Goal: Task Accomplishment & Management: Use online tool/utility

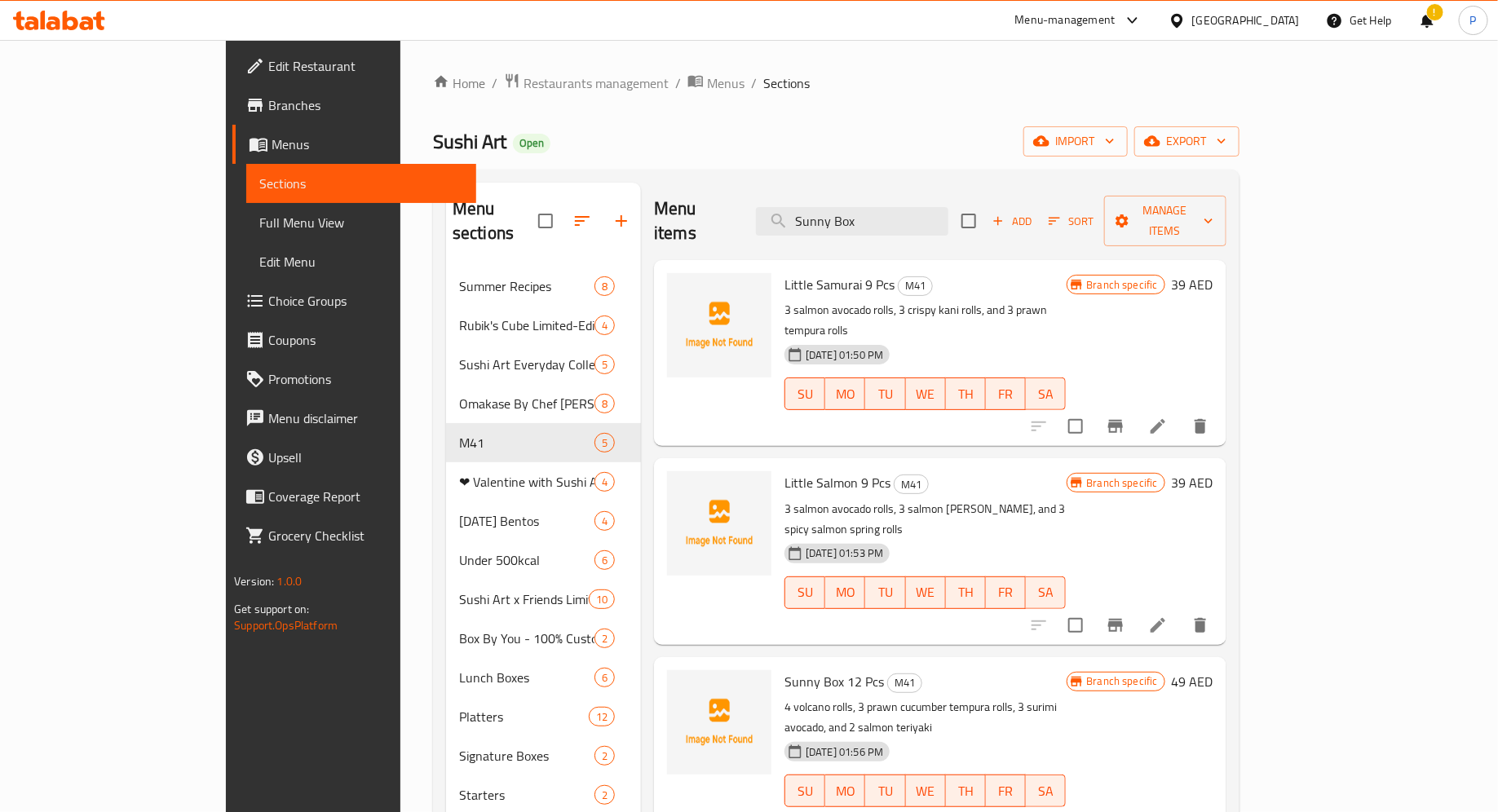
click at [53, 15] on icon at bounding box center [59, 20] width 92 height 20
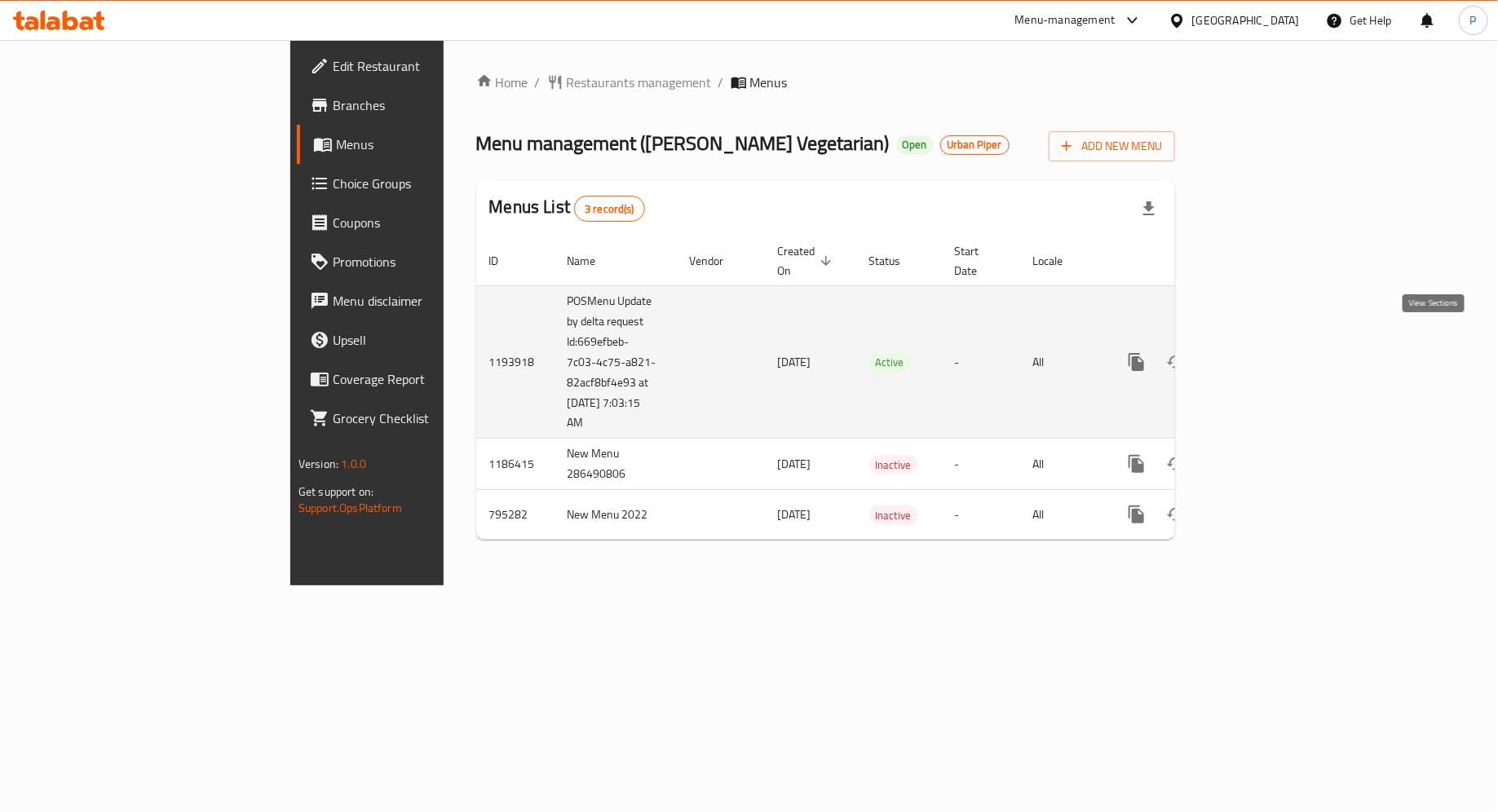
click at [1261, 354] on icon "enhanced table" at bounding box center [1254, 362] width 15 height 15
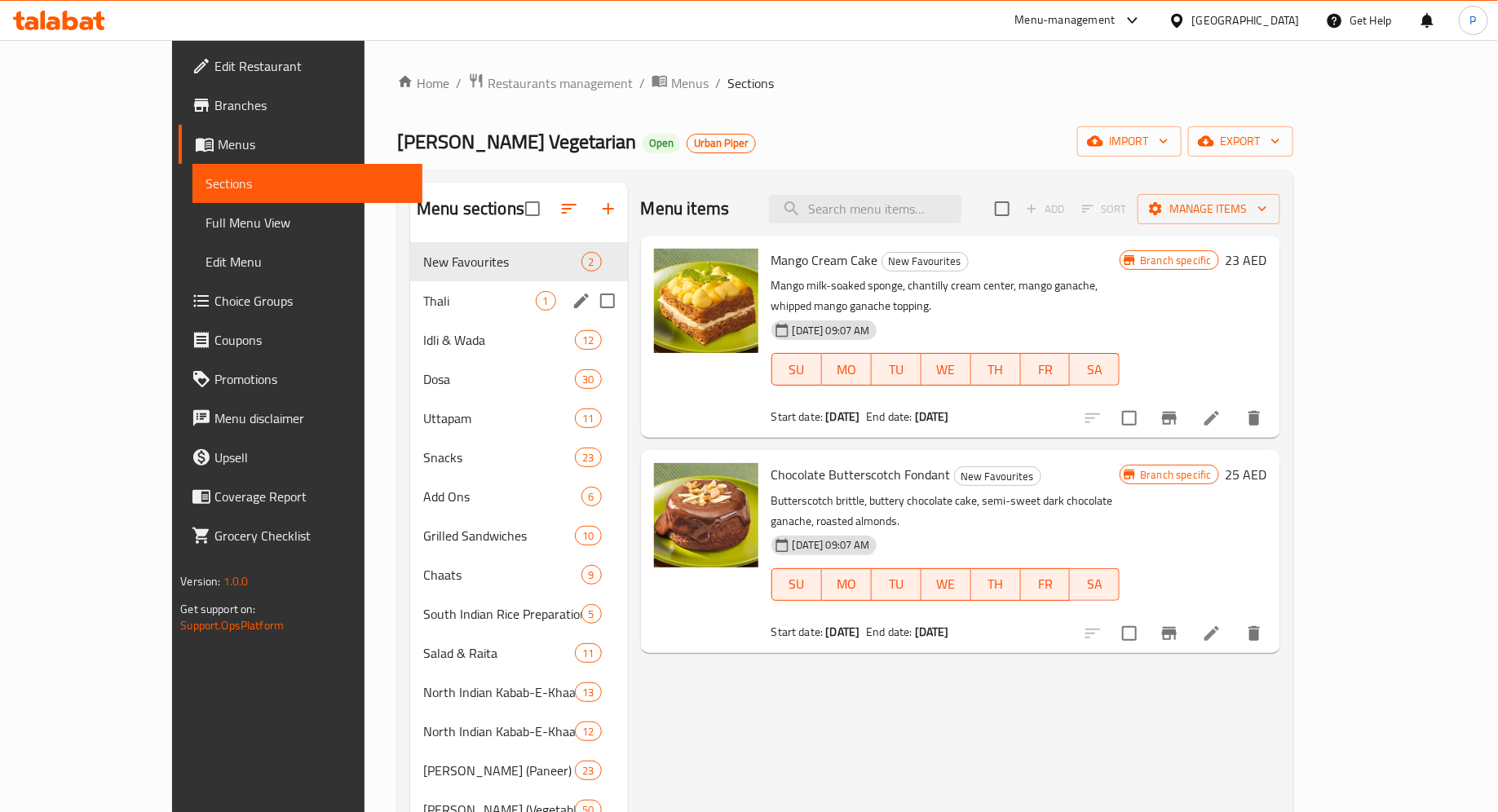
click at [458, 311] on div "Thali 1" at bounding box center [519, 301] width 218 height 39
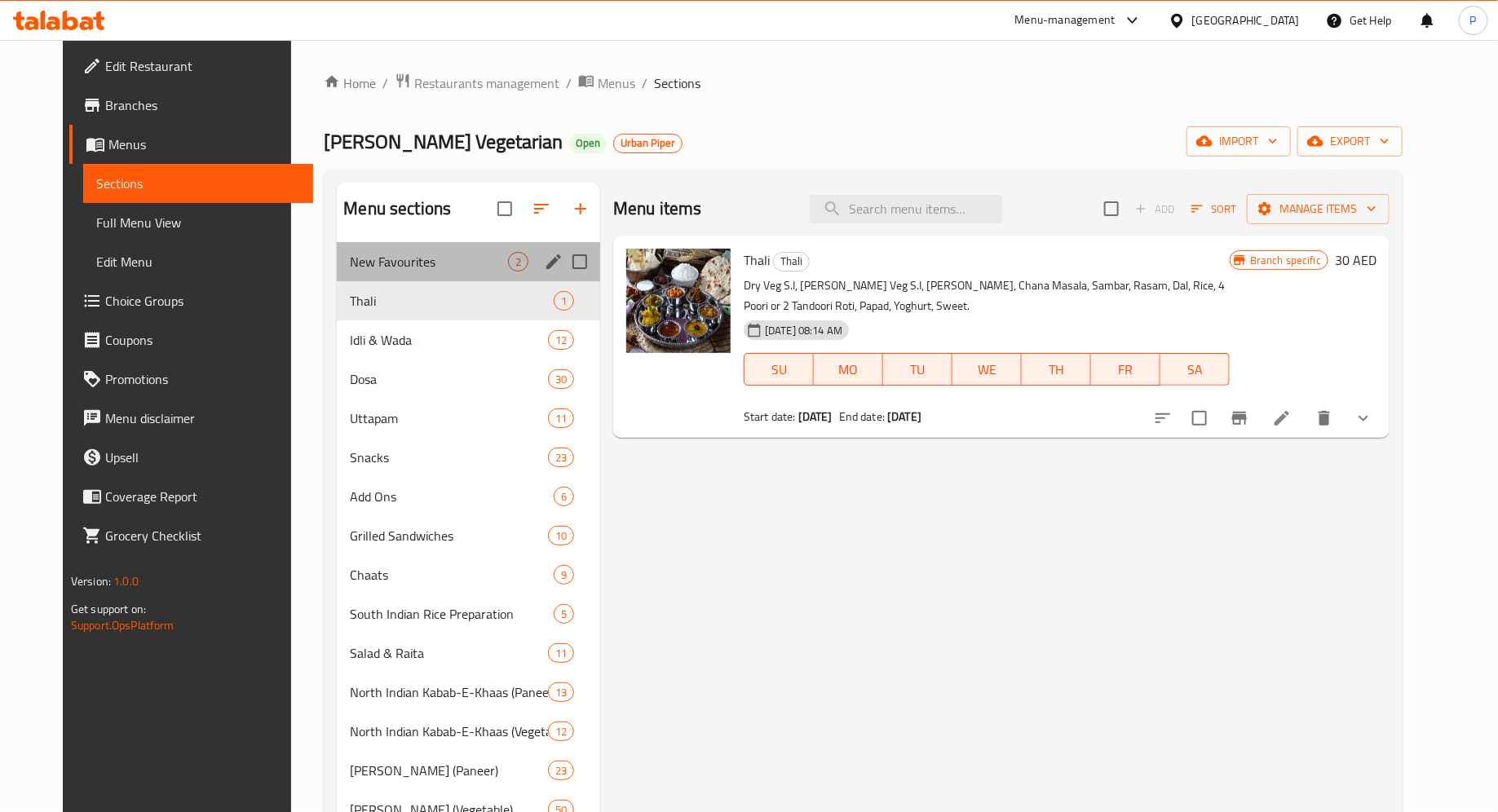
click at [445, 272] on div "New Favourites 2" at bounding box center [468, 262] width 264 height 39
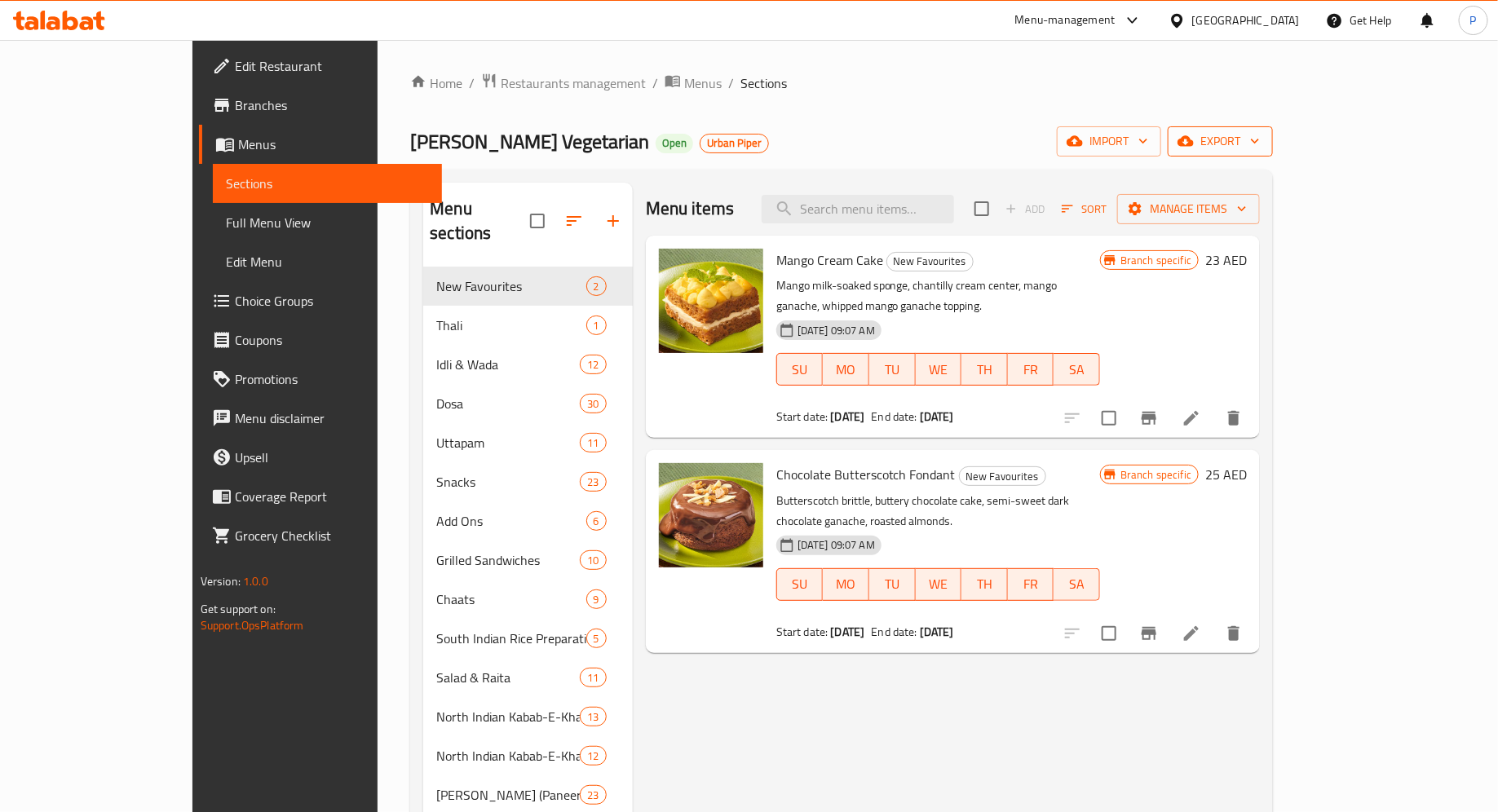
click at [1260, 143] on span "export" at bounding box center [1220, 141] width 79 height 20
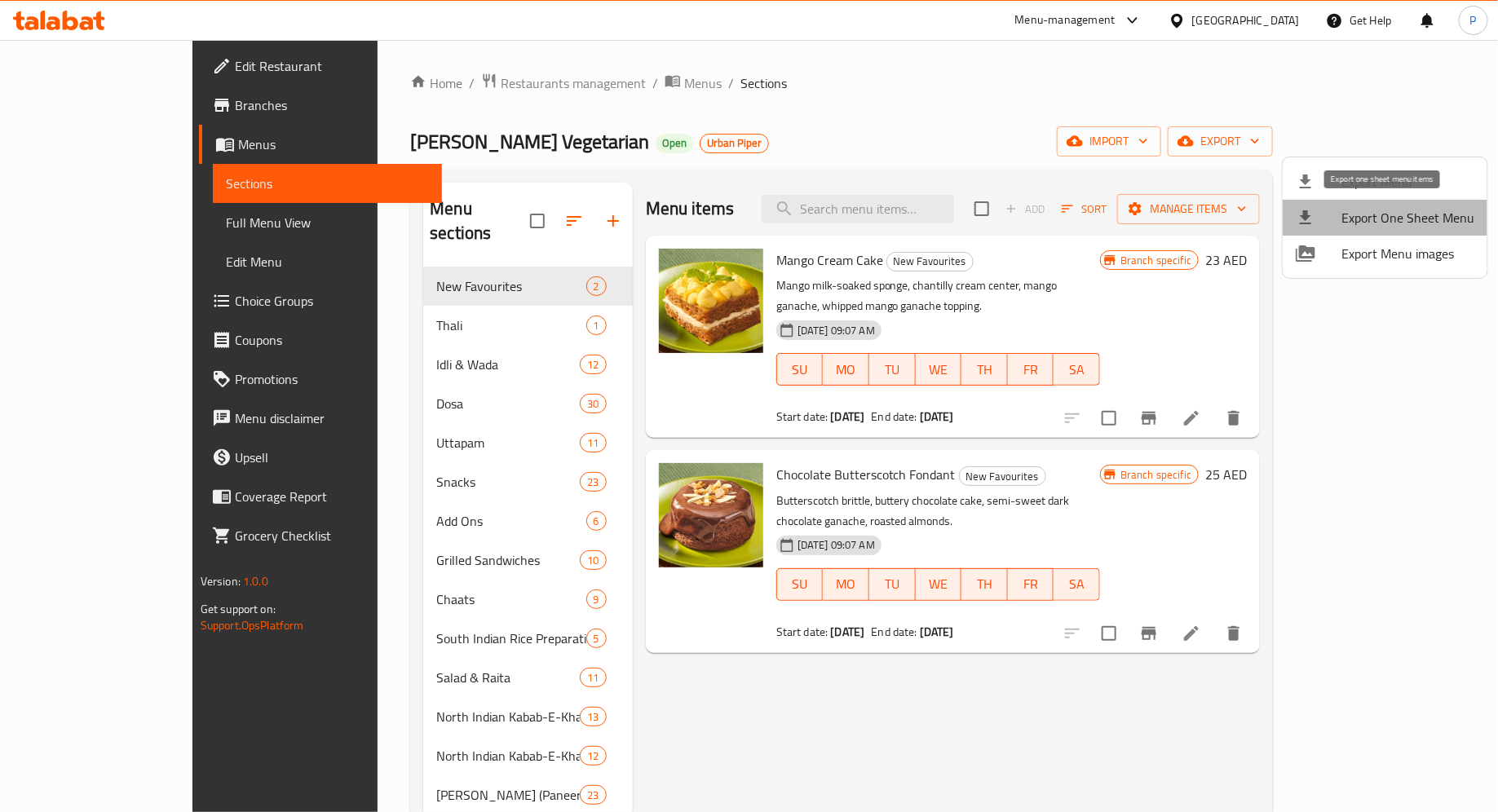
click at [1408, 219] on span "Export One Sheet Menu" at bounding box center [1408, 218] width 133 height 20
click at [775, 196] on div at bounding box center [749, 406] width 1498 height 812
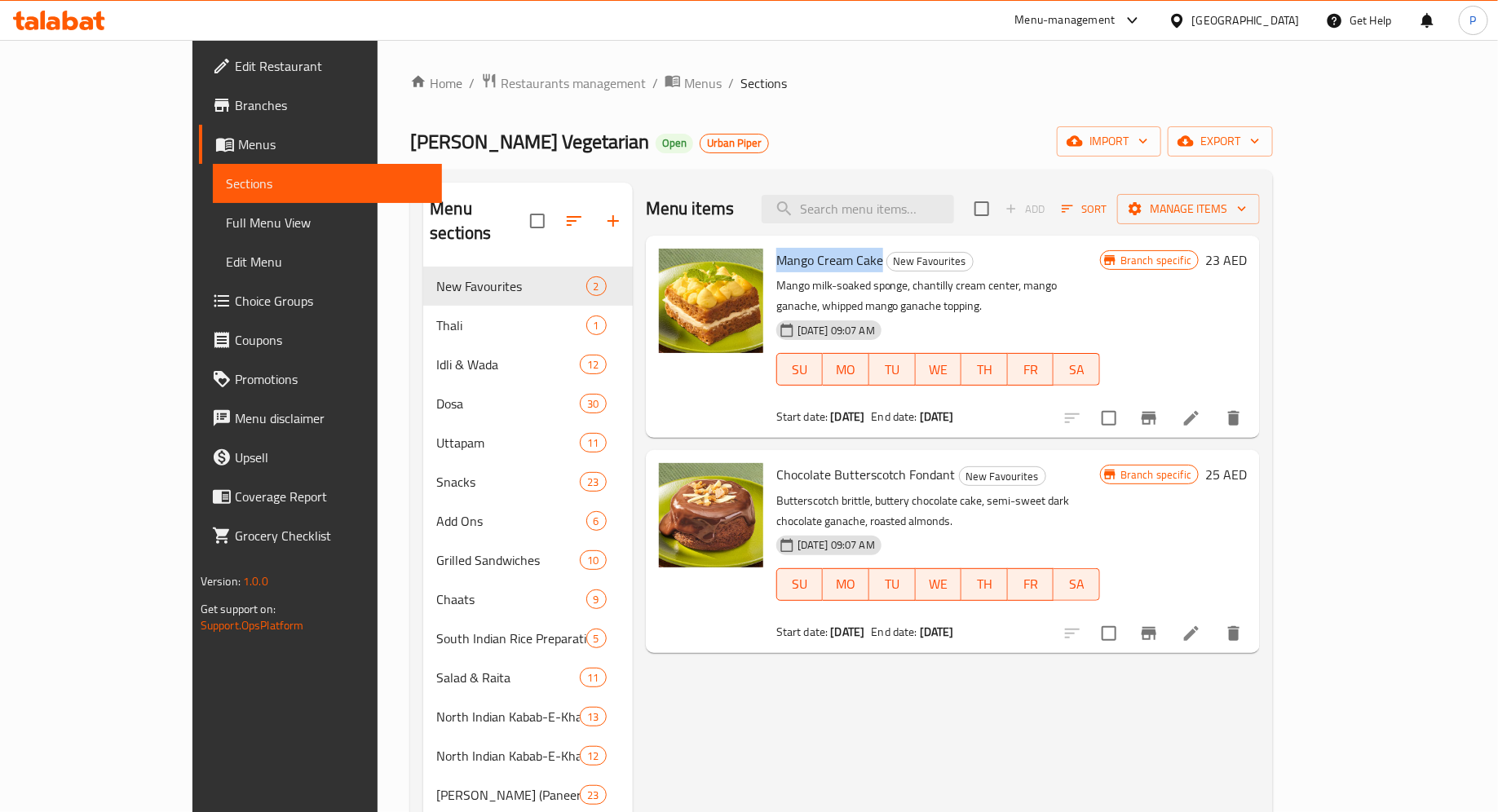
drag, startPoint x: 833, startPoint y: 261, endPoint x: 733, endPoint y: 261, distance: 100.0
click at [776, 261] on h6 "Mango Cream Cake New Favourites" at bounding box center [937, 260] width 323 height 23
copy span "Mango Cream Cake"
click at [235, 99] on span "Branches" at bounding box center [332, 106] width 195 height 20
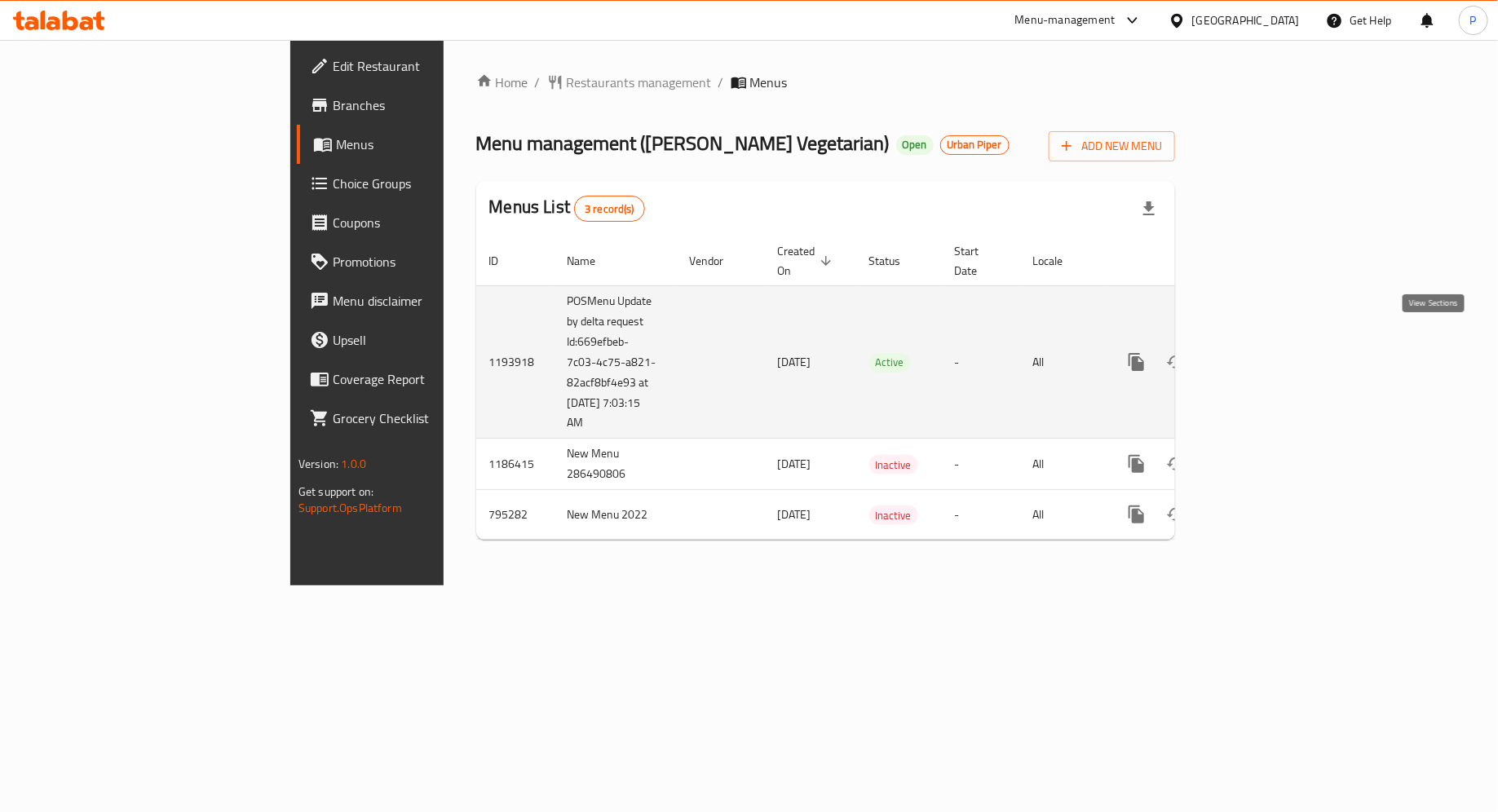
click at [1261, 354] on icon "enhanced table" at bounding box center [1254, 362] width 15 height 15
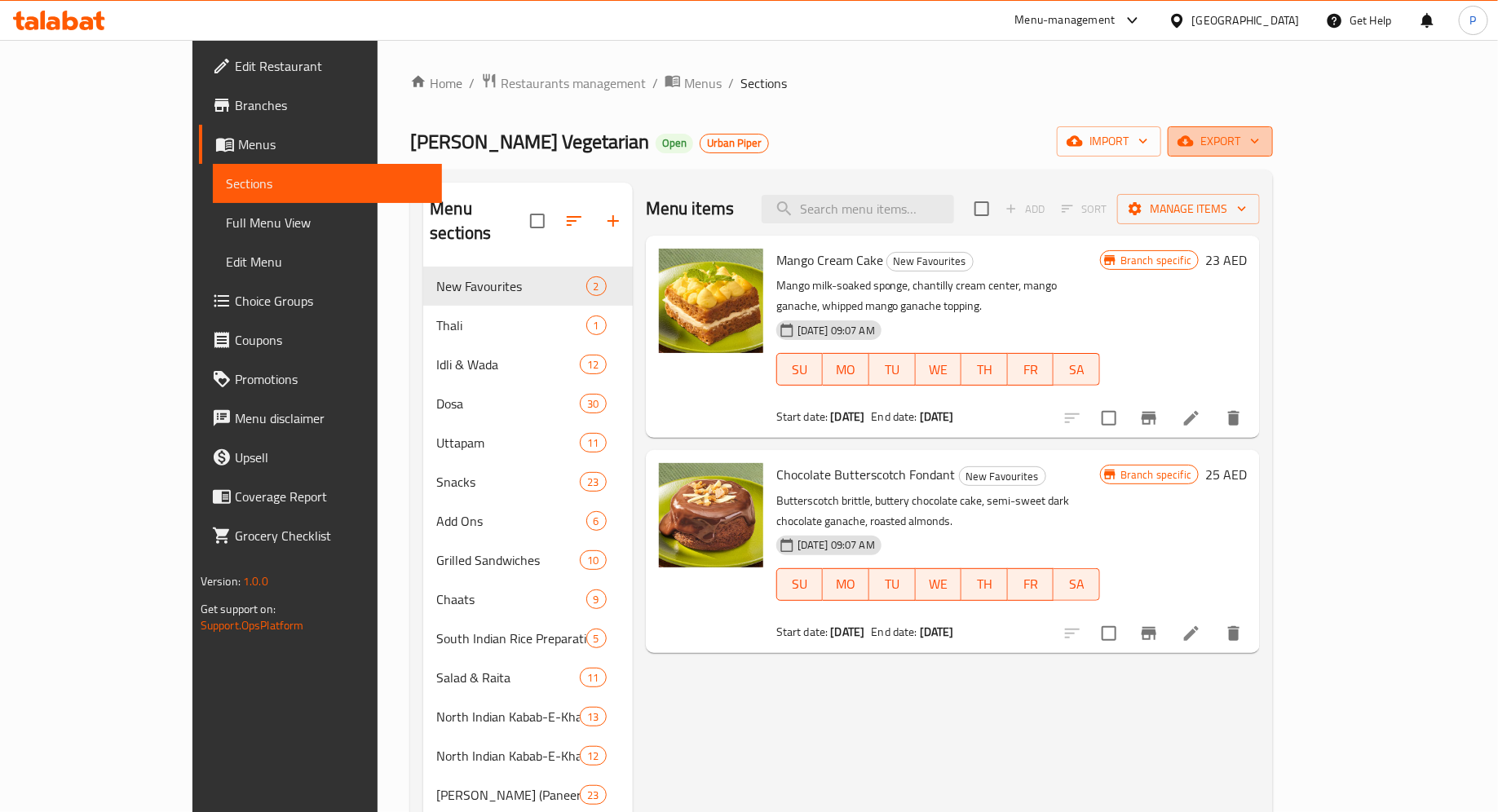
click at [1260, 144] on span "export" at bounding box center [1220, 141] width 79 height 20
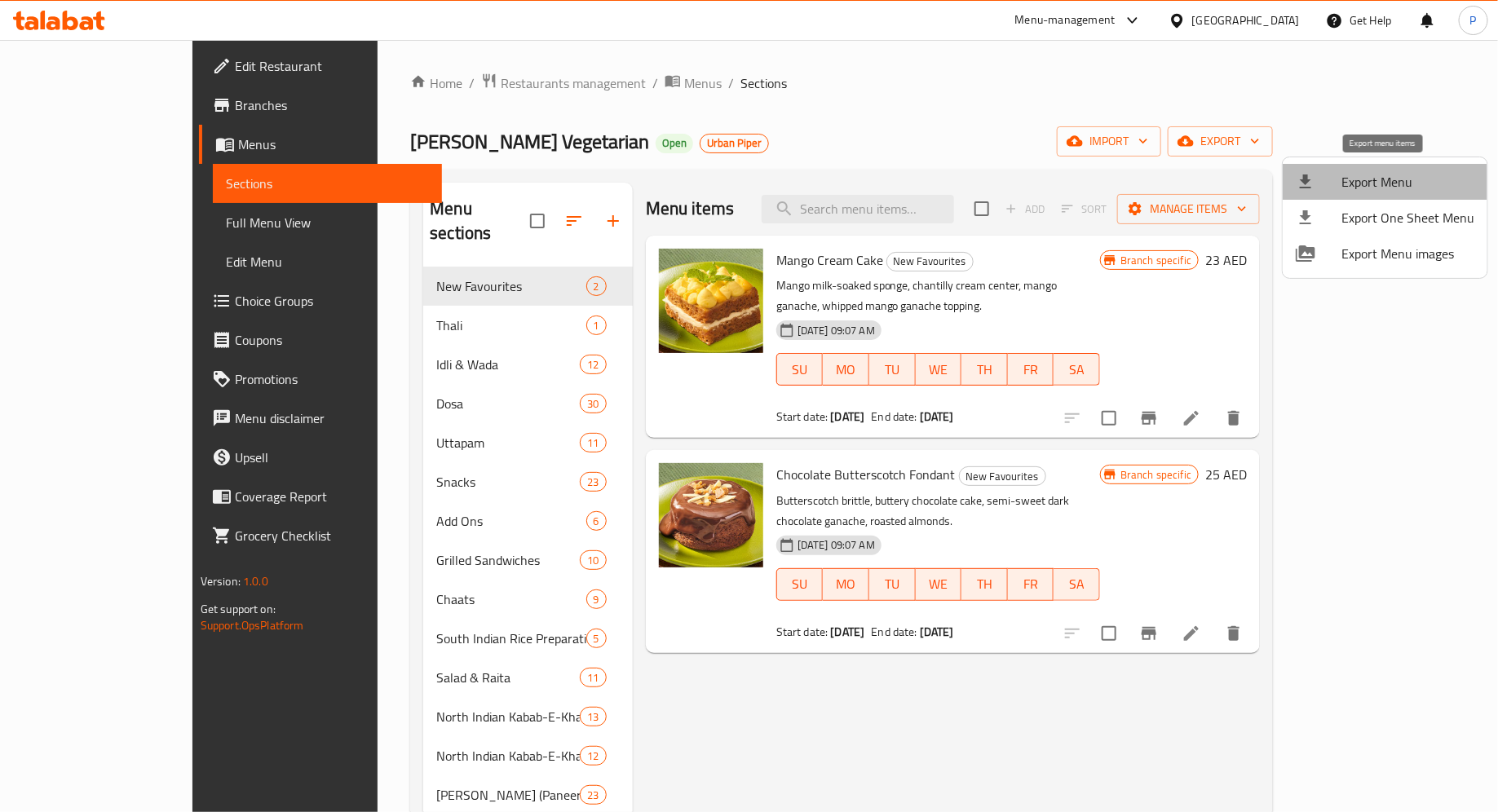
click at [1390, 182] on span "Export Menu" at bounding box center [1408, 182] width 133 height 20
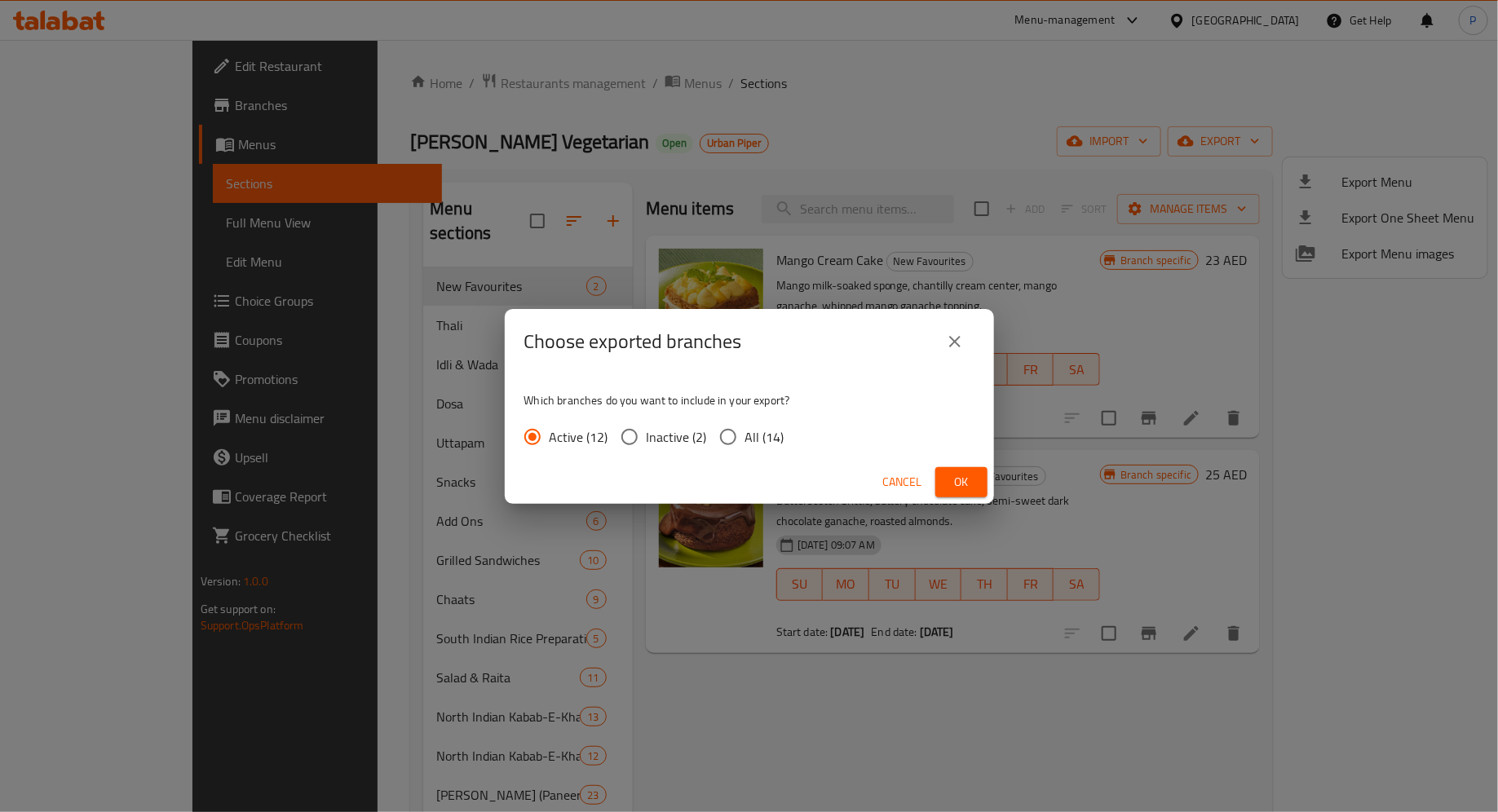
click at [730, 444] on input "All (14)" at bounding box center [729, 437] width 34 height 34
radio input "true"
click at [950, 478] on span "Ok" at bounding box center [961, 482] width 26 height 20
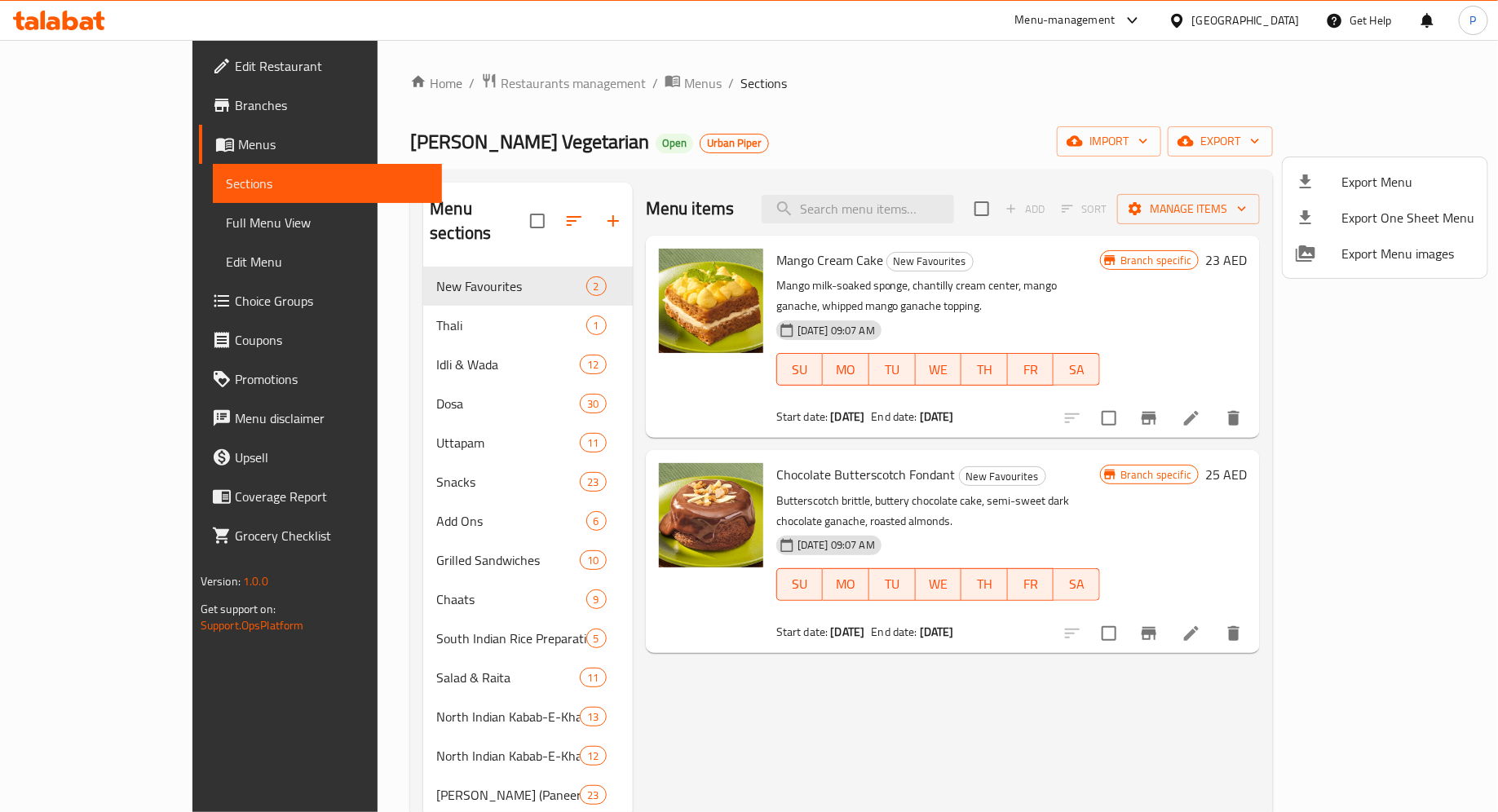
click at [131, 104] on div at bounding box center [749, 406] width 1498 height 812
click at [235, 104] on span "Branches" at bounding box center [332, 106] width 195 height 20
